Goal: Find specific page/section: Find specific page/section

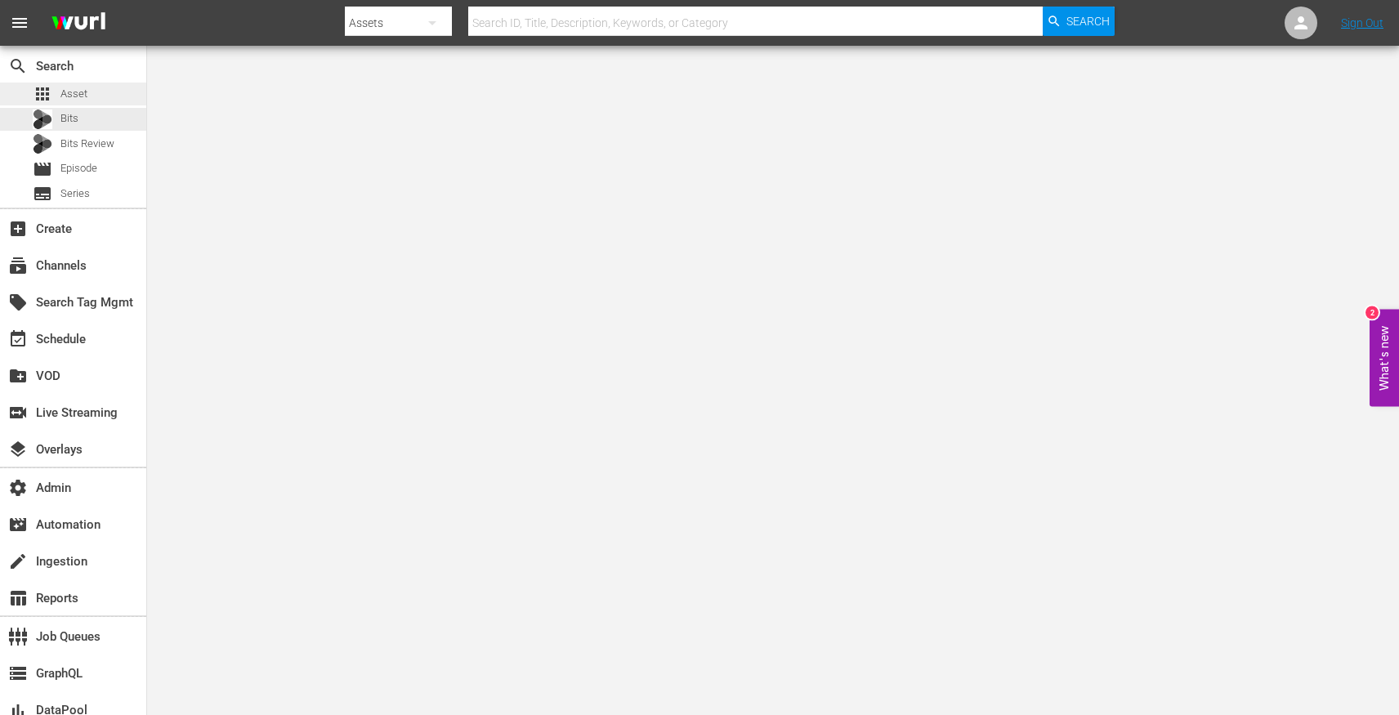
click at [101, 103] on div "apps Asset" at bounding box center [73, 94] width 146 height 23
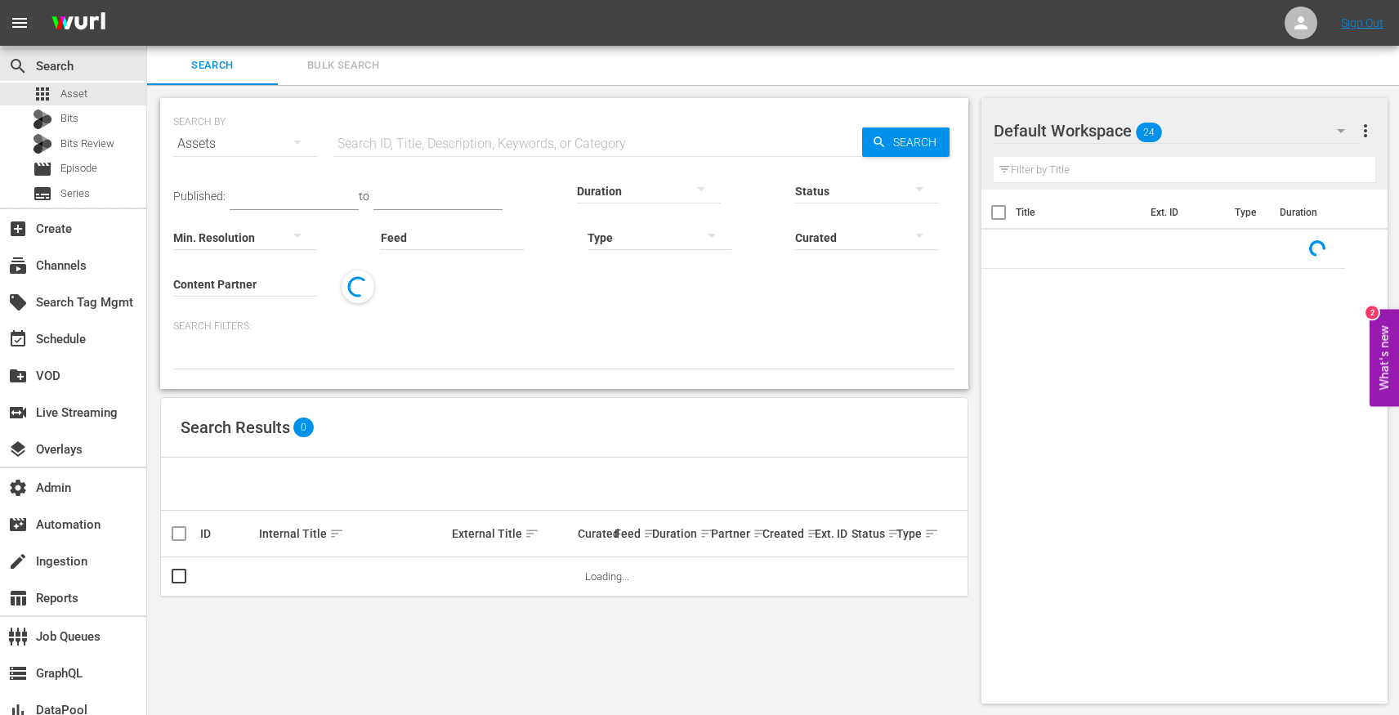
click at [420, 231] on input "Feed" at bounding box center [453, 238] width 144 height 59
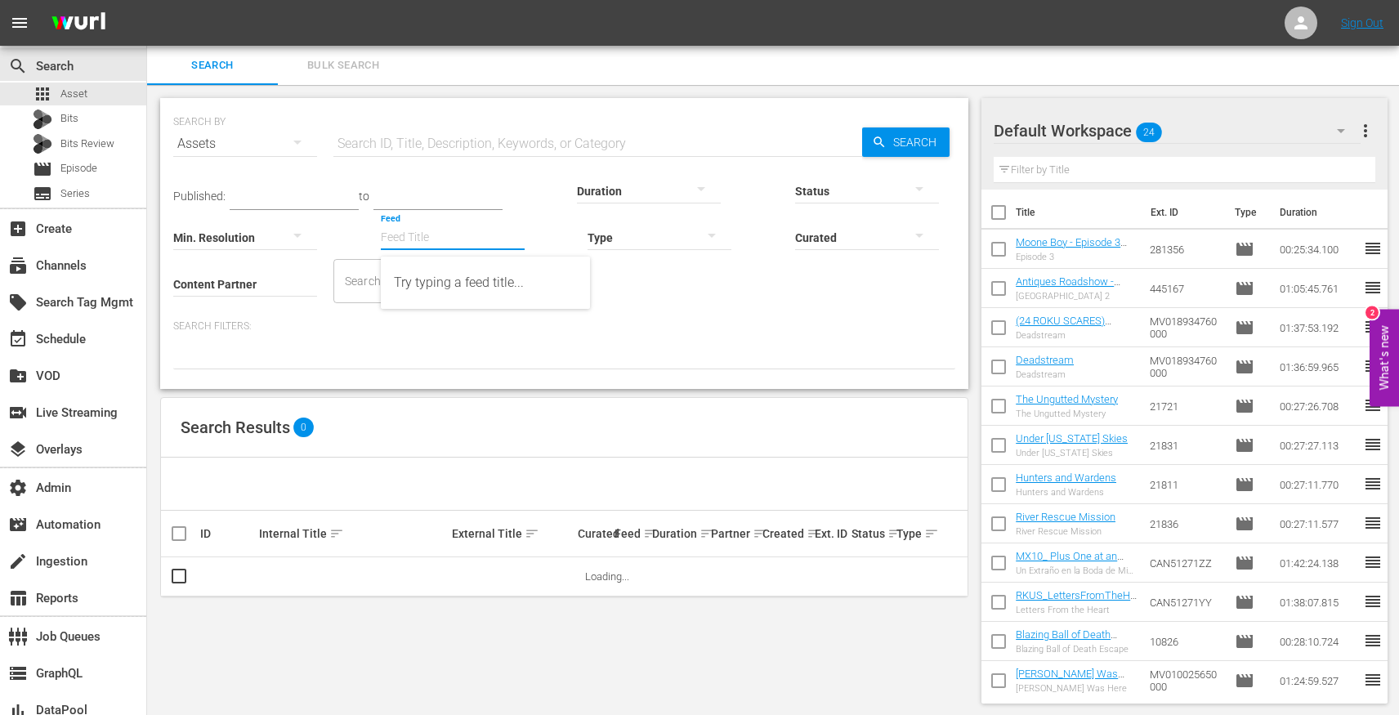
paste input "Quick Cuts"
click at [477, 274] on div "Quick Cuts (432768)" at bounding box center [485, 282] width 183 height 39
type input "Quick Cuts (432768)"
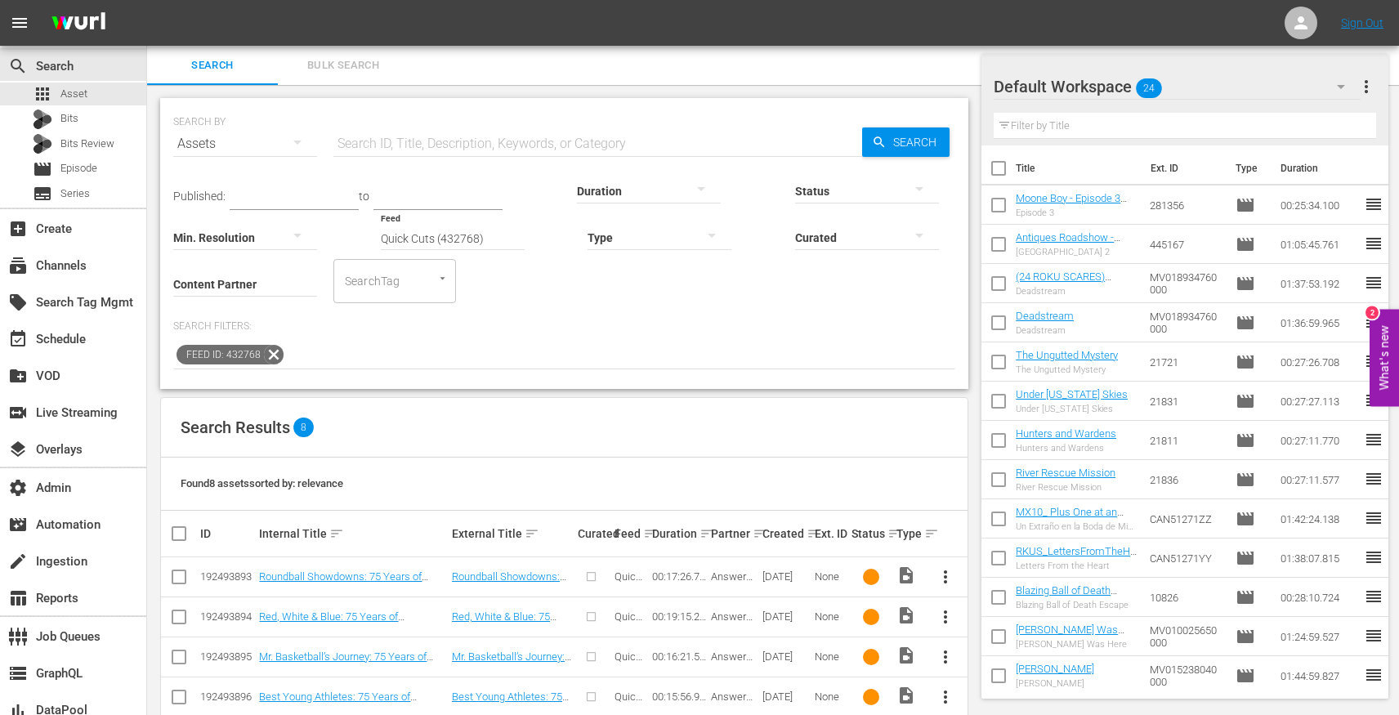
scroll to position [192, 0]
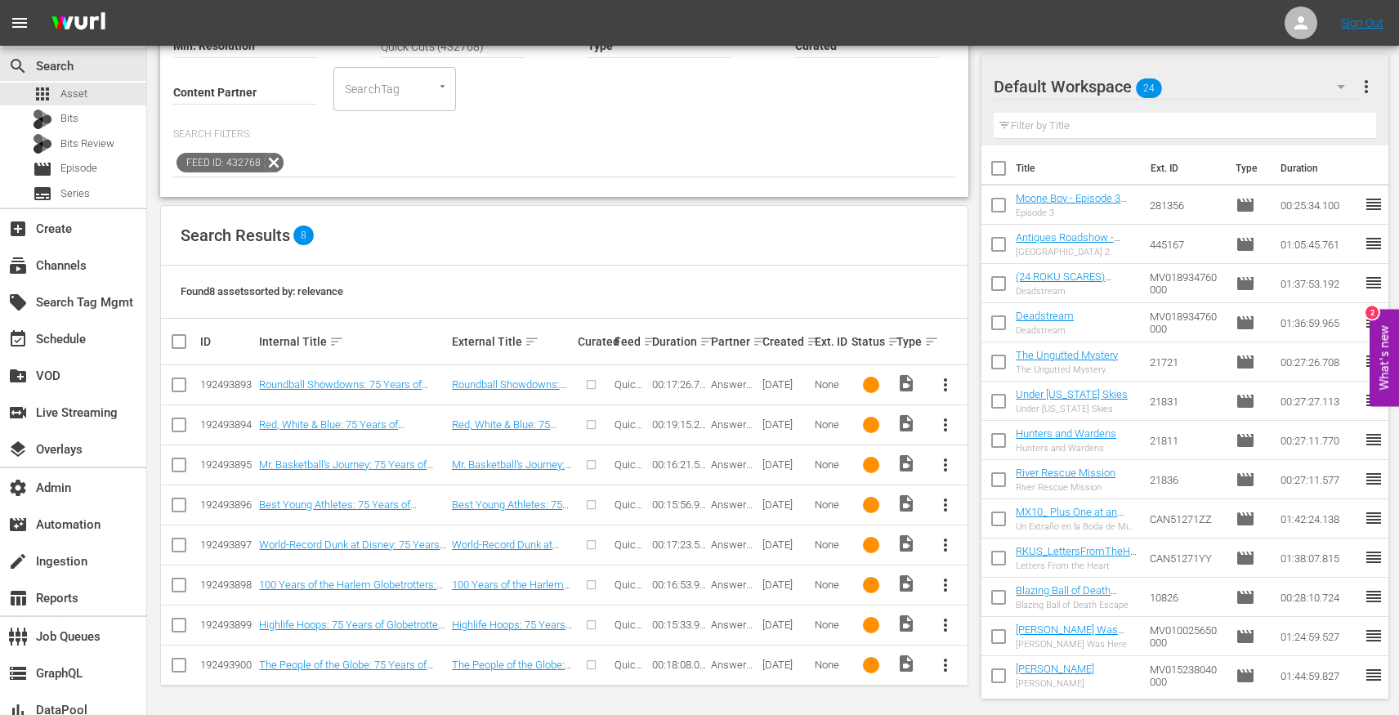
click at [222, 429] on div "192493894" at bounding box center [227, 425] width 54 height 12
copy div "192493894"
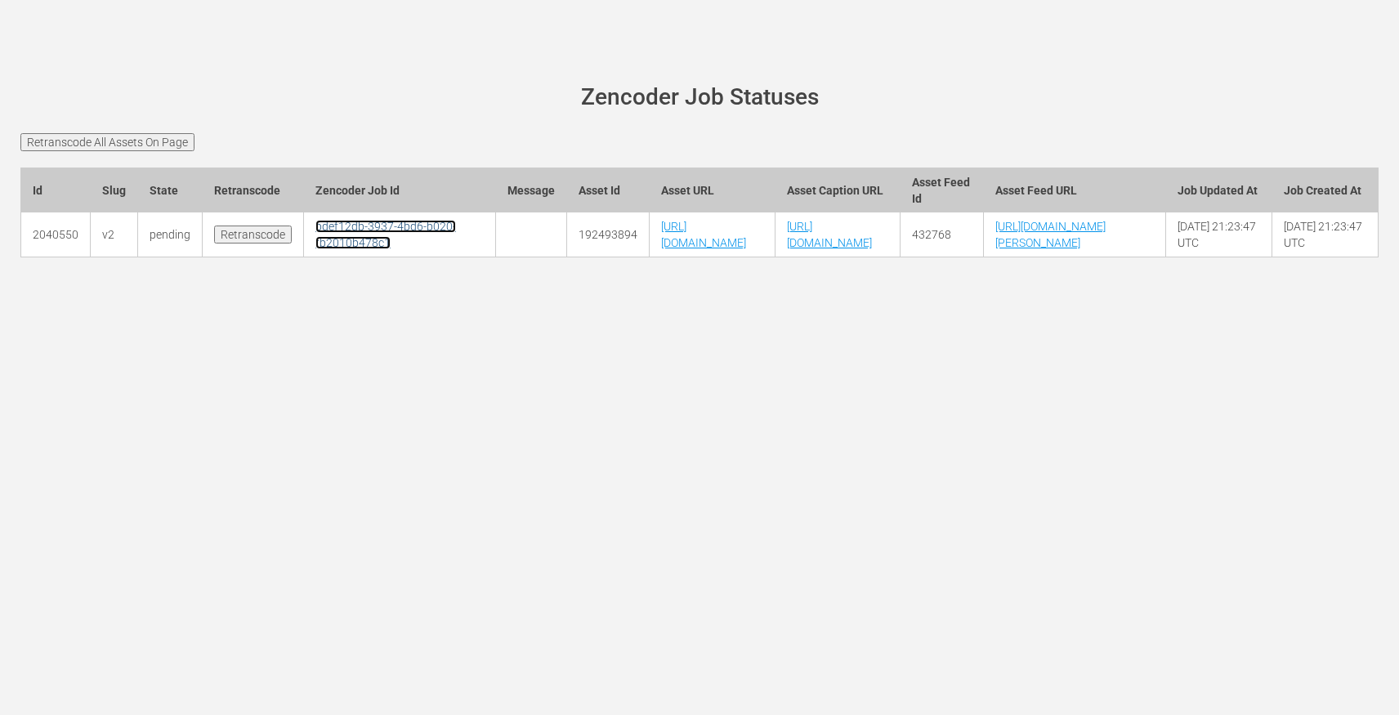
click at [334, 249] on link "bdef12db-3937-4bd6-b020-fb2010b478c1" at bounding box center [386, 234] width 141 height 29
click at [307, 258] on td "bdef12db-3937-4bd6-b020-fb2010b478c1" at bounding box center [400, 235] width 192 height 45
click at [334, 249] on link "bdef12db-3937-4bd6-b020-fb2010b478c1" at bounding box center [386, 234] width 141 height 29
